Goal: Transaction & Acquisition: Download file/media

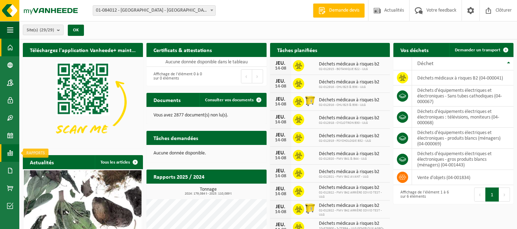
click at [8, 155] on span at bounding box center [10, 153] width 6 height 18
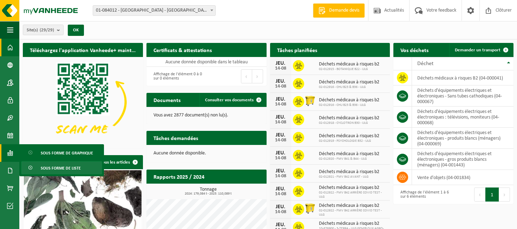
click at [44, 166] on span "Sous forme de liste" at bounding box center [61, 167] width 40 height 13
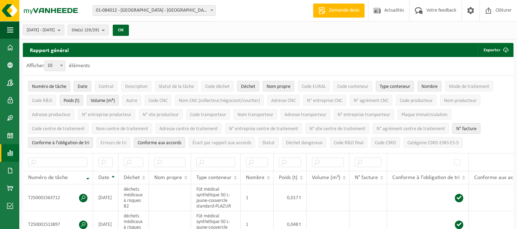
click at [13, 154] on span at bounding box center [10, 153] width 6 height 18
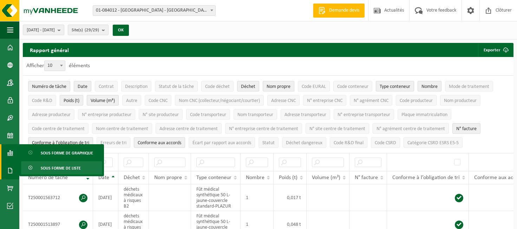
click at [9, 170] on span at bounding box center [10, 171] width 6 height 18
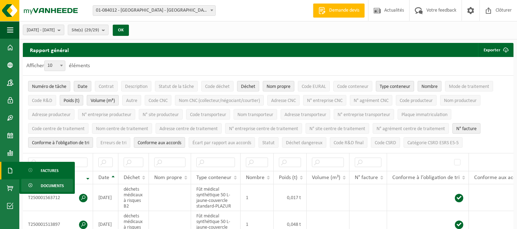
click at [49, 183] on span "Documents" at bounding box center [52, 185] width 23 height 13
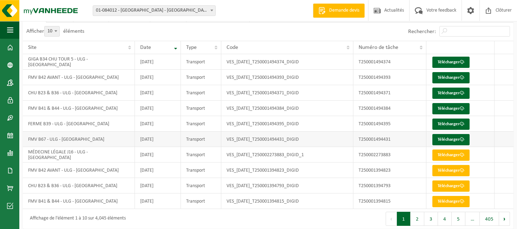
scroll to position [56, 0]
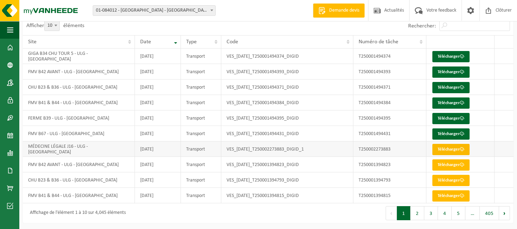
click at [445, 151] on link "Télécharger" at bounding box center [450, 149] width 37 height 11
click at [504, 212] on button "Suivant" at bounding box center [504, 213] width 11 height 14
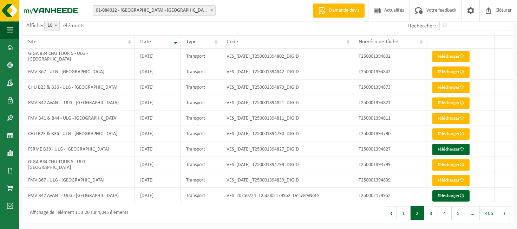
click at [504, 212] on button "Suivant" at bounding box center [504, 213] width 11 height 14
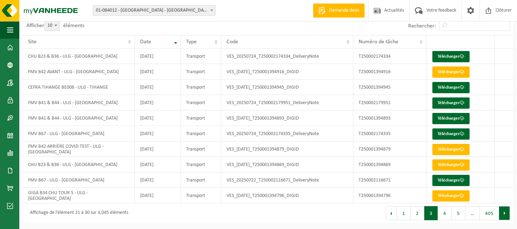
click at [504, 212] on button "Suivant" at bounding box center [504, 213] width 11 height 14
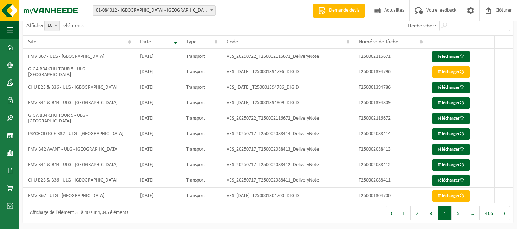
click at [504, 212] on button "Suivant" at bounding box center [504, 213] width 11 height 14
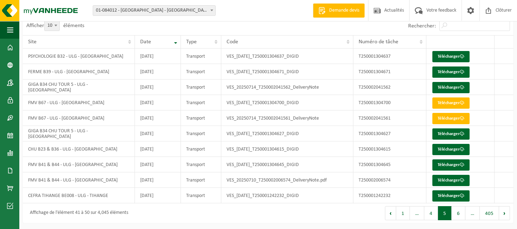
click at [504, 212] on button "Suivant" at bounding box center [504, 213] width 11 height 14
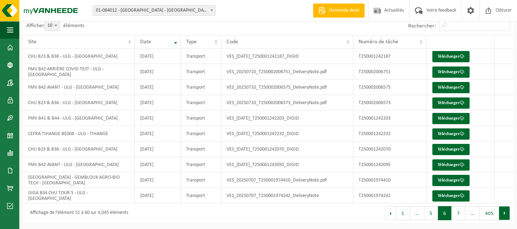
click at [504, 212] on button "Suivant" at bounding box center [504, 213] width 11 height 14
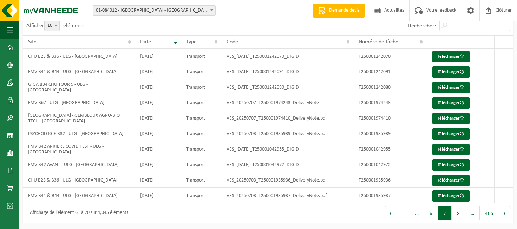
click at [504, 212] on button "Suivant" at bounding box center [504, 213] width 11 height 14
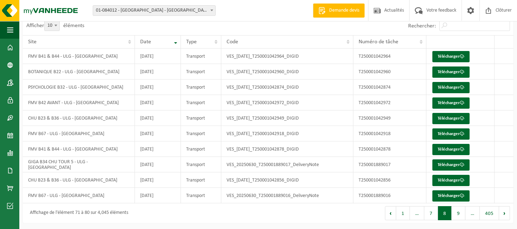
click at [504, 212] on button "Suivant" at bounding box center [504, 213] width 11 height 14
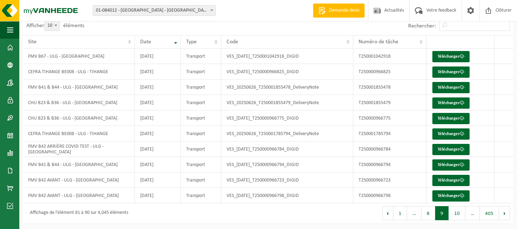
click at [504, 212] on button "Suivant" at bounding box center [504, 213] width 11 height 14
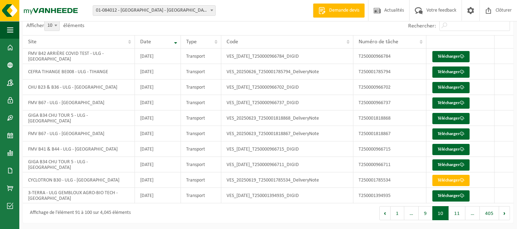
click at [504, 212] on button "Suivant" at bounding box center [504, 213] width 11 height 14
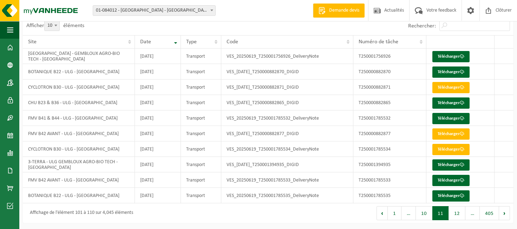
click at [504, 212] on button "Suivant" at bounding box center [504, 213] width 11 height 14
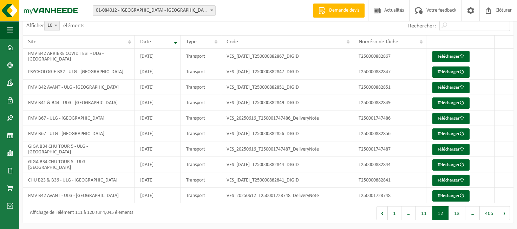
click at [504, 212] on button "Suivant" at bounding box center [504, 213] width 11 height 14
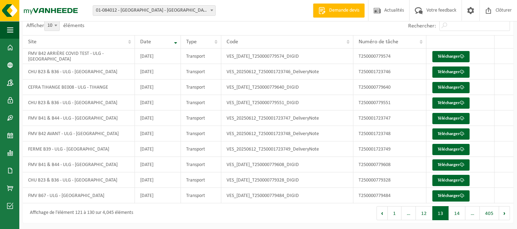
click at [504, 212] on button "Suivant" at bounding box center [504, 213] width 11 height 14
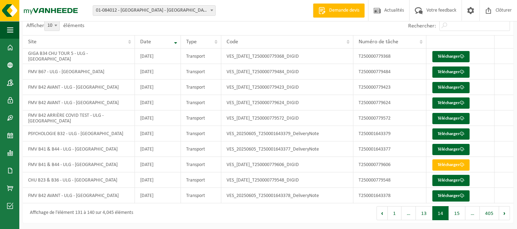
click at [504, 212] on button "Suivant" at bounding box center [504, 213] width 11 height 14
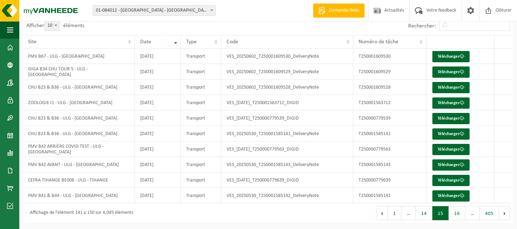
click at [504, 212] on button "Suivant" at bounding box center [504, 213] width 11 height 14
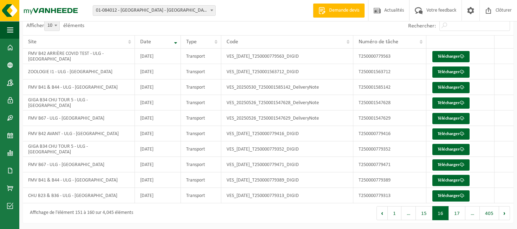
click at [504, 212] on button "Suivant" at bounding box center [504, 213] width 11 height 14
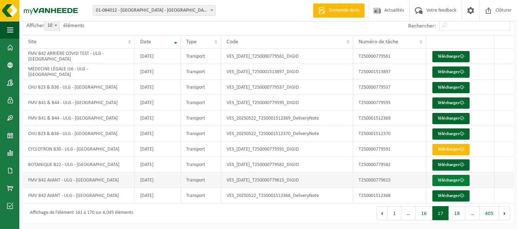
click at [447, 176] on link "Télécharger" at bounding box center [450, 180] width 37 height 11
click at [446, 151] on link "Télécharger" at bounding box center [450, 149] width 37 height 11
click at [460, 215] on button "18" at bounding box center [457, 213] width 17 height 14
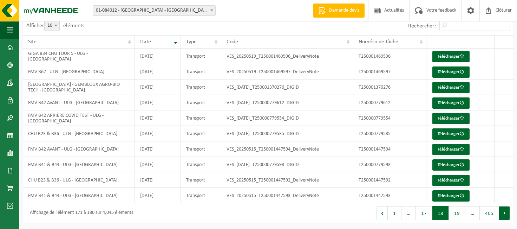
click at [503, 212] on button "Suivant" at bounding box center [504, 213] width 11 height 14
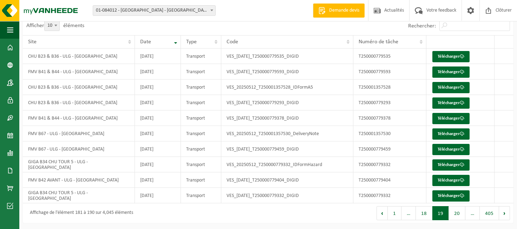
click at [503, 212] on button "Suivant" at bounding box center [504, 213] width 11 height 14
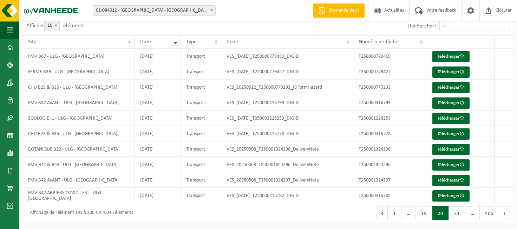
click at [503, 212] on button "Suivant" at bounding box center [504, 213] width 11 height 14
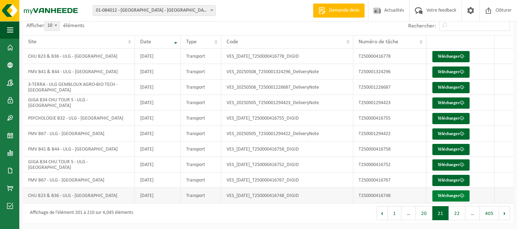
click at [443, 194] on link "Télécharger" at bounding box center [450, 195] width 37 height 11
click at [492, 211] on button "405" at bounding box center [489, 213] width 19 height 14
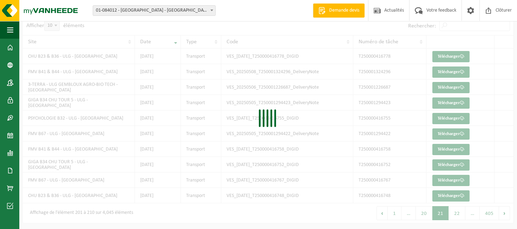
scroll to position [0, 0]
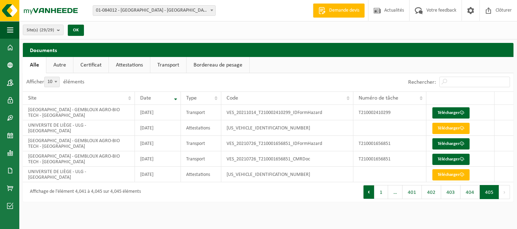
click at [372, 191] on button "Précédent" at bounding box center [368, 192] width 11 height 14
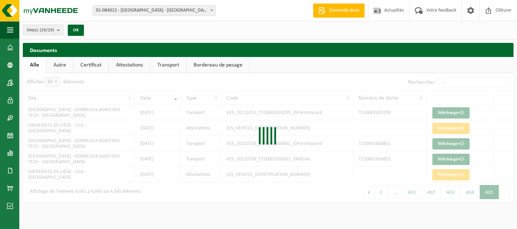
scroll to position [56, 0]
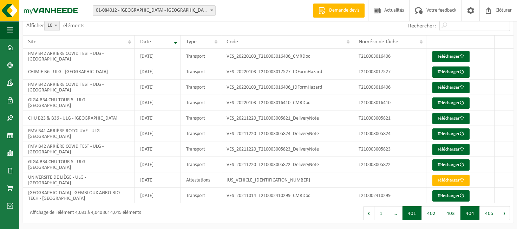
click at [414, 214] on button "401" at bounding box center [412, 213] width 19 height 14
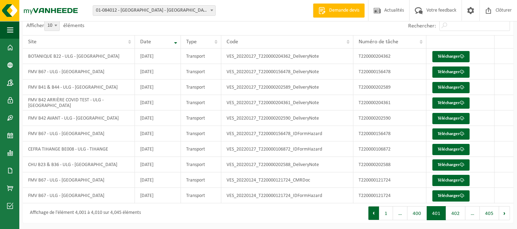
click at [377, 212] on button "Précédent" at bounding box center [373, 213] width 11 height 14
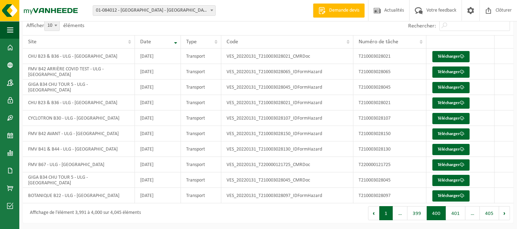
click at [385, 212] on button "1" at bounding box center [386, 213] width 14 height 14
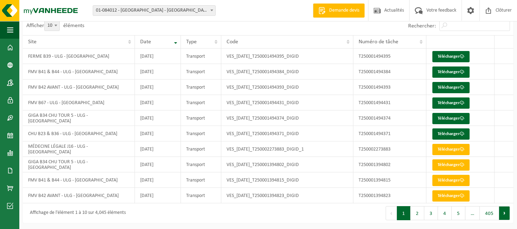
click at [506, 212] on button "Suivant" at bounding box center [504, 213] width 11 height 14
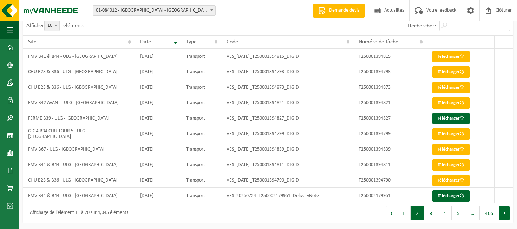
click at [504, 212] on button "Suivant" at bounding box center [504, 213] width 11 height 14
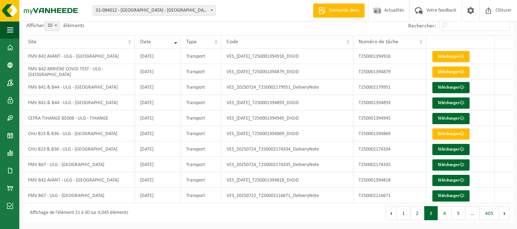
click at [504, 212] on button "Suivant" at bounding box center [504, 213] width 11 height 14
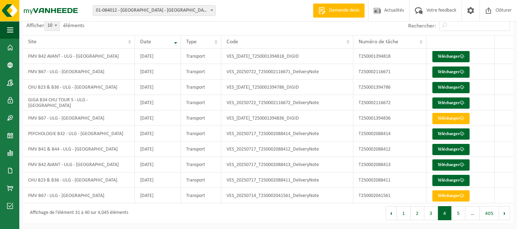
click at [504, 212] on button "Suivant" at bounding box center [504, 213] width 11 height 14
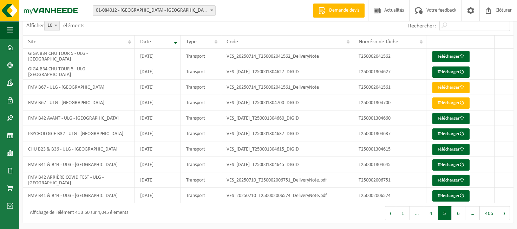
click at [504, 212] on button "Suivant" at bounding box center [504, 213] width 11 height 14
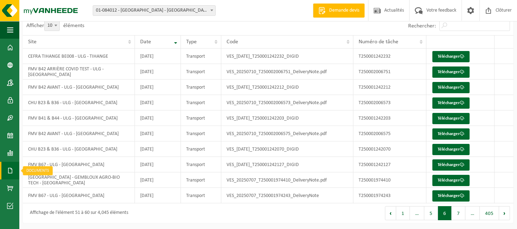
click at [9, 170] on span at bounding box center [10, 171] width 6 height 18
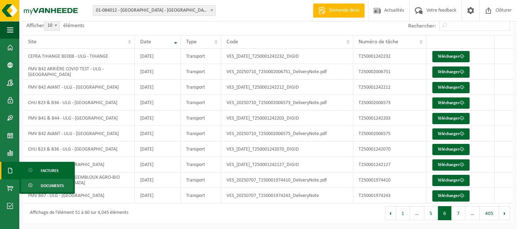
click at [40, 186] on link "Documents" at bounding box center [47, 184] width 52 height 13
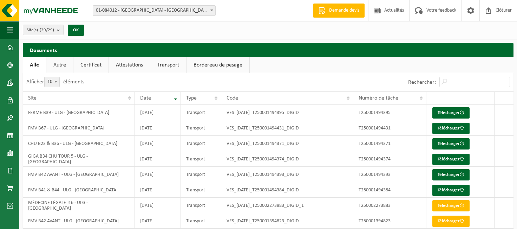
click at [168, 64] on link "Transport" at bounding box center [168, 65] width 36 height 16
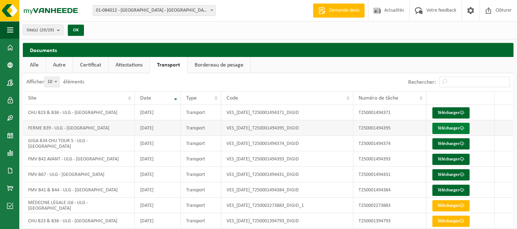
click at [437, 127] on link "Télécharger" at bounding box center [450, 128] width 37 height 11
click at [9, 172] on span at bounding box center [10, 171] width 6 height 18
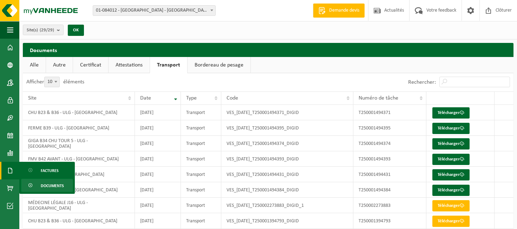
click at [48, 184] on span "Documents" at bounding box center [52, 185] width 23 height 13
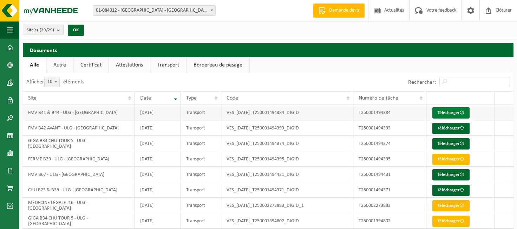
click at [458, 115] on link "Télécharger" at bounding box center [450, 112] width 37 height 11
click at [98, 66] on link "Certificat" at bounding box center [90, 65] width 35 height 16
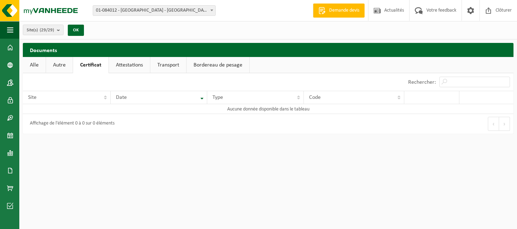
click at [122, 65] on link "Attestations" at bounding box center [129, 65] width 41 height 16
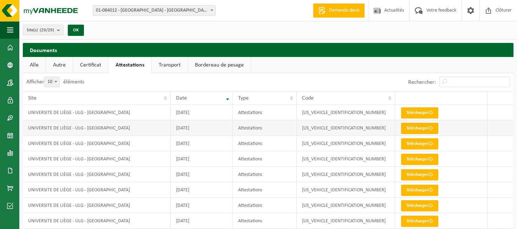
click at [417, 128] on link "Télécharger" at bounding box center [419, 128] width 37 height 11
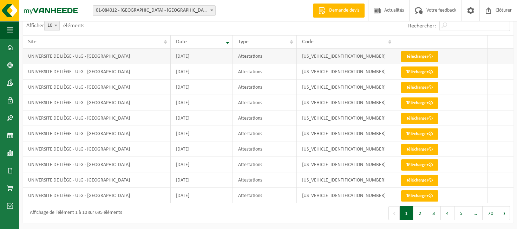
click at [411, 56] on link "Télécharger" at bounding box center [419, 56] width 37 height 11
click at [451, 216] on button "4" at bounding box center [448, 213] width 14 height 14
click at [465, 213] on button "5" at bounding box center [462, 213] width 14 height 14
click at [504, 214] on button "Suivant" at bounding box center [504, 213] width 11 height 14
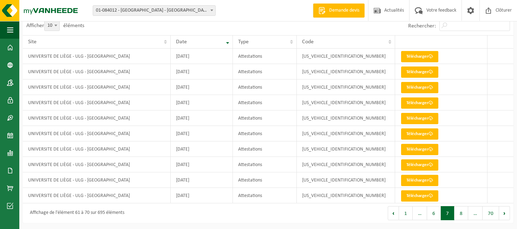
click at [504, 214] on button "Suivant" at bounding box center [504, 213] width 11 height 14
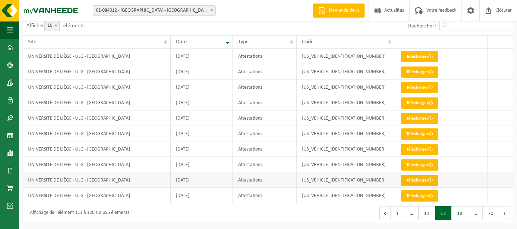
click at [421, 181] on link "Télécharger" at bounding box center [419, 180] width 37 height 11
click at [505, 213] on button "Suivant" at bounding box center [504, 213] width 11 height 14
click at [503, 210] on button "Suivant" at bounding box center [504, 213] width 11 height 14
click at [0, 0] on div at bounding box center [0, 0] width 0 height 0
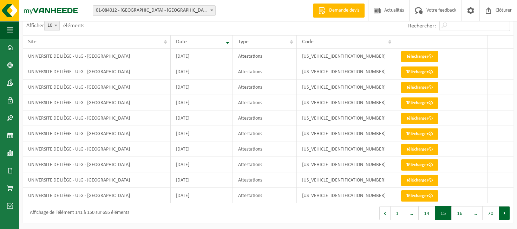
click at [503, 212] on button "Suivant" at bounding box center [504, 213] width 11 height 14
click at [417, 177] on link "Télécharger" at bounding box center [419, 180] width 37 height 11
click at [506, 213] on button "Suivant" at bounding box center [504, 213] width 11 height 14
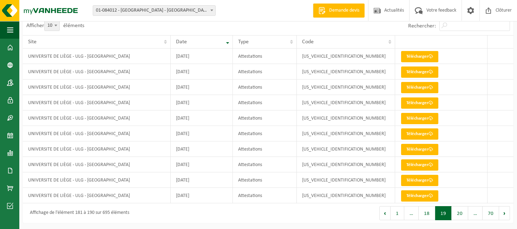
click at [506, 213] on button "Suivant" at bounding box center [504, 213] width 11 height 14
click at [458, 213] on button "22" at bounding box center [460, 213] width 17 height 14
click at [414, 135] on link "Télécharger" at bounding box center [419, 133] width 37 height 11
click at [418, 103] on link "Télécharger" at bounding box center [419, 102] width 37 height 11
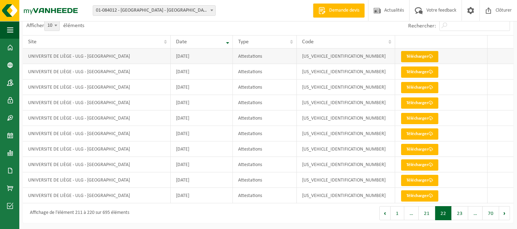
click at [417, 57] on link "Télécharger" at bounding box center [419, 56] width 37 height 11
click at [430, 212] on button "21" at bounding box center [427, 213] width 17 height 14
click at [420, 196] on link "Télécharger" at bounding box center [419, 195] width 37 height 11
click at [408, 161] on link "Télécharger" at bounding box center [419, 164] width 37 height 11
click at [409, 135] on link "Télécharger" at bounding box center [419, 133] width 37 height 11
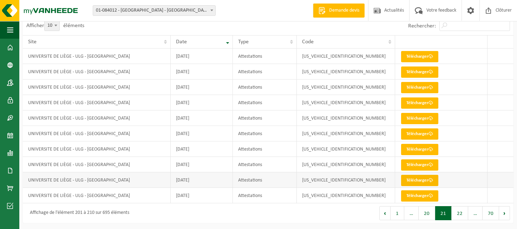
click at [428, 180] on link "Télécharger" at bounding box center [419, 180] width 37 height 11
click at [413, 162] on link "Télécharger" at bounding box center [419, 164] width 37 height 11
click at [406, 148] on link "Télécharger" at bounding box center [419, 149] width 37 height 11
click at [414, 136] on link "Télécharger" at bounding box center [419, 133] width 37 height 11
click at [412, 118] on link "Télécharger" at bounding box center [419, 118] width 37 height 11
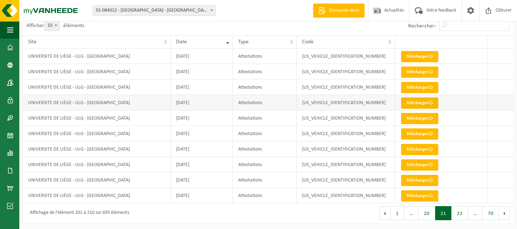
click at [410, 102] on link "Télécharger" at bounding box center [419, 102] width 37 height 11
click at [411, 87] on link "Télécharger" at bounding box center [419, 87] width 37 height 11
click at [407, 74] on link "Télécharger" at bounding box center [419, 71] width 37 height 11
click at [418, 55] on link "Télécharger" at bounding box center [419, 56] width 37 height 11
click at [428, 211] on button "20" at bounding box center [427, 213] width 17 height 14
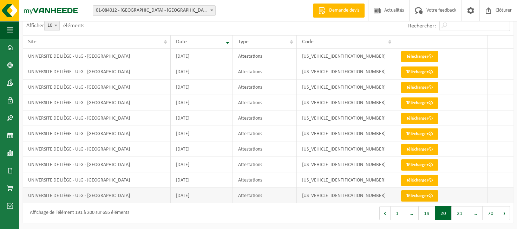
drag, startPoint x: 406, startPoint y: 194, endPoint x: 402, endPoint y: 193, distance: 4.0
click at [406, 193] on link "Télécharger" at bounding box center [419, 195] width 37 height 11
click at [411, 178] on link "Télécharger" at bounding box center [419, 180] width 37 height 11
click at [414, 164] on link "Télécharger" at bounding box center [419, 164] width 37 height 11
click at [413, 147] on link "Télécharger" at bounding box center [419, 149] width 37 height 11
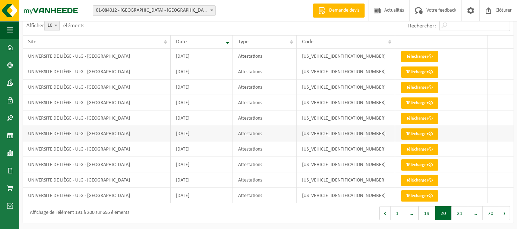
click at [414, 134] on link "Télécharger" at bounding box center [419, 133] width 37 height 11
click at [411, 195] on link "Télécharger" at bounding box center [419, 195] width 37 height 11
click at [419, 196] on link "Télécharger" at bounding box center [419, 195] width 37 height 11
click at [408, 182] on link "Télécharger" at bounding box center [419, 180] width 37 height 11
click at [413, 167] on link "Télécharger" at bounding box center [419, 164] width 37 height 11
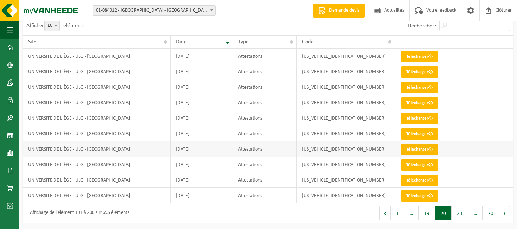
click at [408, 146] on link "Télécharger" at bounding box center [419, 149] width 37 height 11
click at [457, 213] on button "21" at bounding box center [460, 213] width 17 height 14
click at [413, 197] on link "Télécharger" at bounding box center [419, 195] width 37 height 11
click at [407, 86] on link "Télécharger" at bounding box center [419, 87] width 37 height 11
click at [404, 179] on link "Télécharger" at bounding box center [419, 180] width 37 height 11
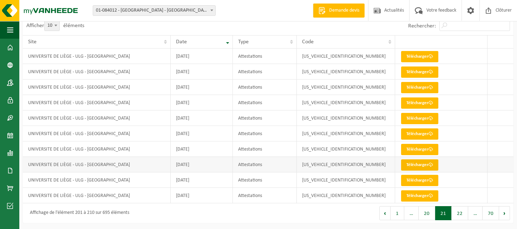
click at [413, 163] on link "Télécharger" at bounding box center [419, 164] width 37 height 11
click at [408, 148] on link "Télécharger" at bounding box center [419, 149] width 37 height 11
click at [409, 152] on link "Télécharger" at bounding box center [419, 149] width 37 height 11
click at [410, 134] on link "Télécharger" at bounding box center [419, 133] width 37 height 11
click at [409, 118] on link "Télécharger" at bounding box center [419, 118] width 37 height 11
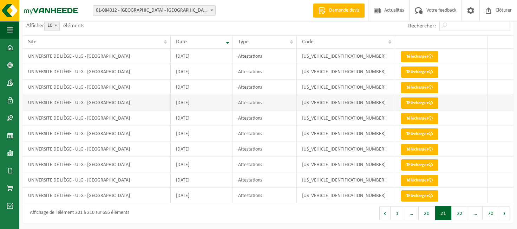
click at [414, 102] on link "Télécharger" at bounding box center [419, 102] width 37 height 11
click at [412, 89] on link "Télécharger" at bounding box center [419, 87] width 37 height 11
click at [411, 135] on link "Télécharger" at bounding box center [419, 133] width 37 height 11
click at [421, 119] on link "Télécharger" at bounding box center [419, 118] width 37 height 11
click at [415, 104] on link "Télécharger" at bounding box center [419, 102] width 37 height 11
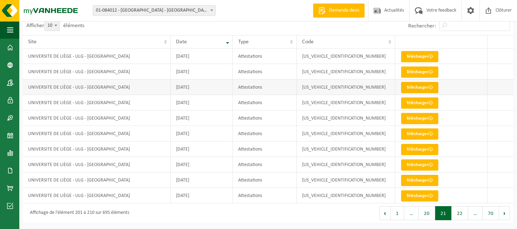
click at [410, 85] on link "Télécharger" at bounding box center [419, 87] width 37 height 11
click at [408, 71] on link "Télécharger" at bounding box center [419, 71] width 37 height 11
click at [419, 59] on link "Télécharger" at bounding box center [419, 56] width 37 height 11
click at [430, 212] on button "20" at bounding box center [427, 213] width 17 height 14
click at [419, 197] on link "Télécharger" at bounding box center [419, 195] width 37 height 11
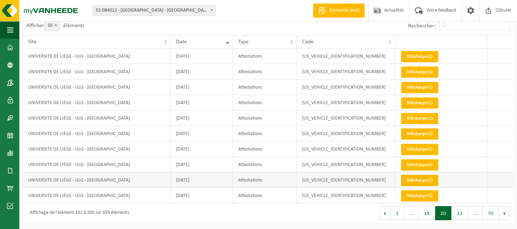
click at [409, 177] on link "Télécharger" at bounding box center [419, 180] width 37 height 11
click at [419, 164] on link "Télécharger" at bounding box center [419, 164] width 37 height 11
click at [415, 152] on link "Télécharger" at bounding box center [419, 149] width 37 height 11
click at [415, 165] on link "Télécharger" at bounding box center [419, 164] width 37 height 11
click at [408, 181] on link "Télécharger" at bounding box center [419, 180] width 37 height 11
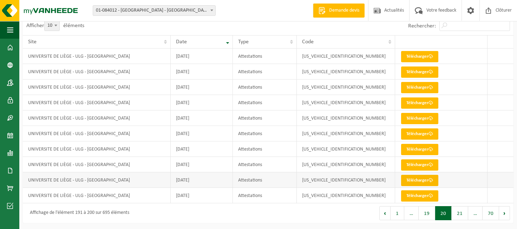
click at [415, 181] on link "Télécharger" at bounding box center [419, 180] width 37 height 11
click at [423, 166] on link "Télécharger" at bounding box center [419, 164] width 37 height 11
click at [414, 149] on link "Télécharger" at bounding box center [419, 149] width 37 height 11
